Goal: Obtain resource: Obtain resource

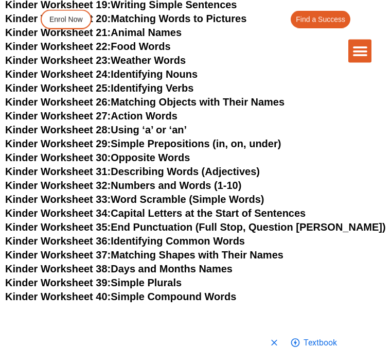
scroll to position [806, 0]
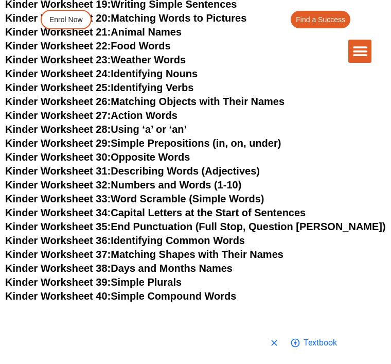
click at [244, 99] on link "Kinder Worksheet 26: Matching Objects with Their Names" at bounding box center [144, 101] width 279 height 11
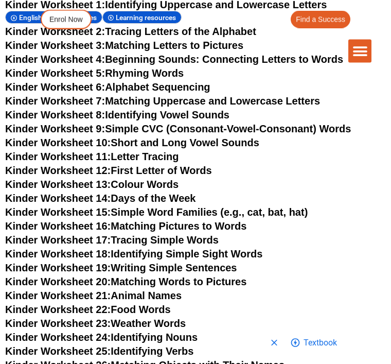
scroll to position [545, 0]
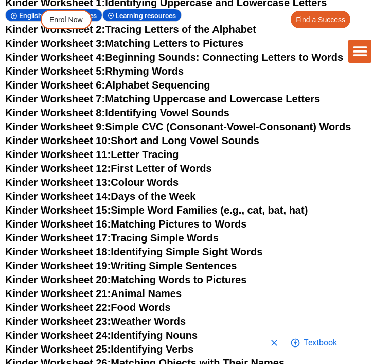
click at [246, 218] on link "Kinder Worksheet 16: Matching Pictures to Words" at bounding box center [125, 223] width 241 height 11
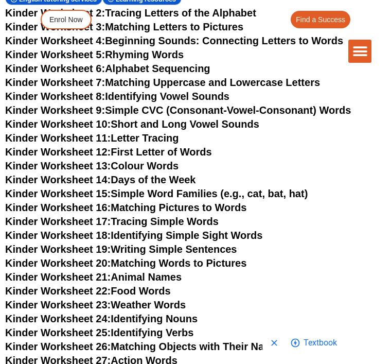
click at [212, 222] on link "Kinder Worksheet 17: Tracing Simple Words" at bounding box center [111, 220] width 213 height 11
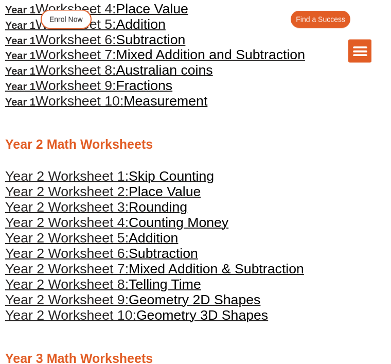
scroll to position [711, 0]
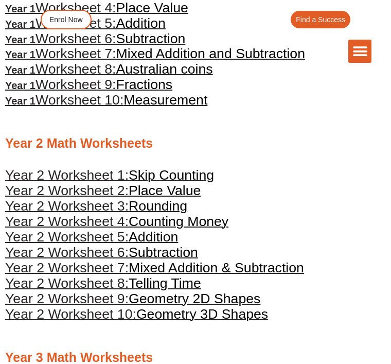
click at [166, 241] on span "Addition" at bounding box center [153, 236] width 49 height 15
